Goal: Task Accomplishment & Management: Complete application form

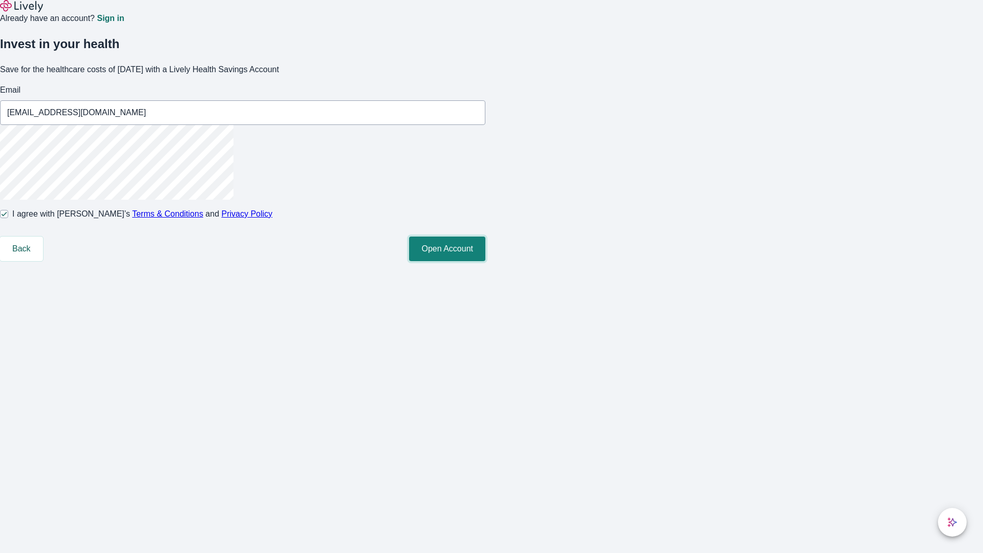
click at [486, 261] on button "Open Account" at bounding box center [447, 249] width 76 height 25
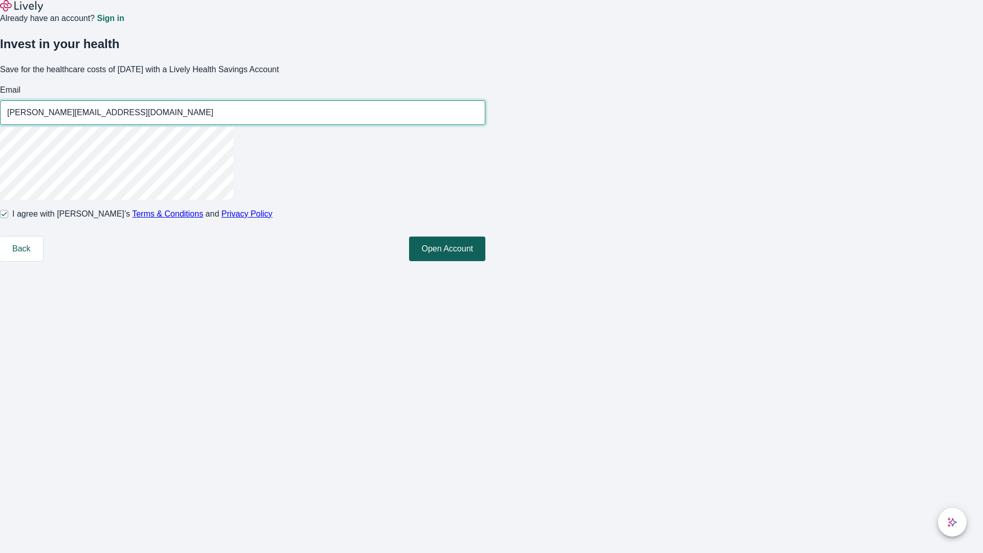
type input "[PERSON_NAME][EMAIL_ADDRESS][DOMAIN_NAME]"
click at [8, 218] on input "I agree with Lively’s Terms & Conditions and Privacy Policy" at bounding box center [4, 214] width 8 height 8
checkbox input "false"
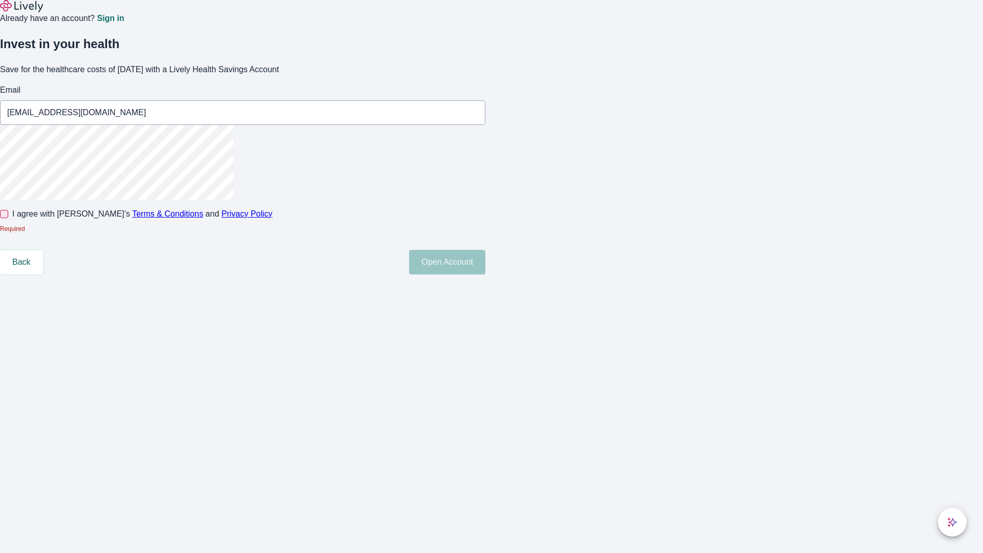
type input "[EMAIL_ADDRESS][DOMAIN_NAME]"
click at [8, 218] on input "I agree with Lively’s Terms & Conditions and Privacy Policy" at bounding box center [4, 214] width 8 height 8
checkbox input "true"
click at [486, 275] on button "Open Account" at bounding box center [447, 262] width 76 height 25
